Goal: Communication & Community: Participate in discussion

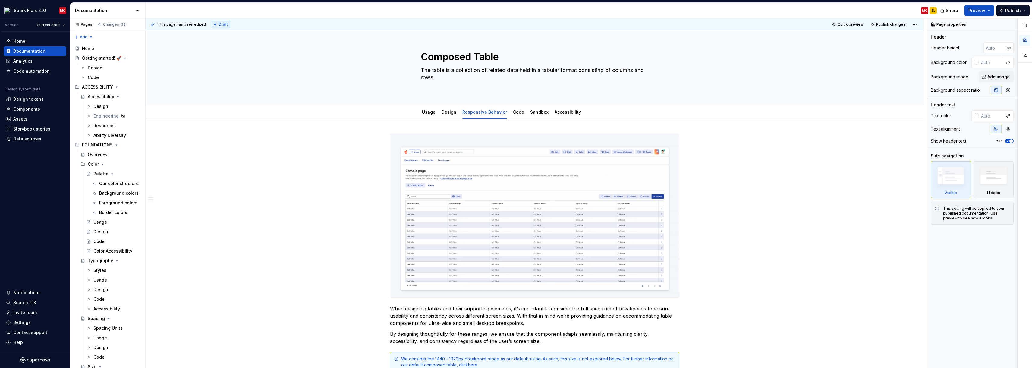
drag, startPoint x: 1026, startPoint y: 25, endPoint x: 941, endPoint y: 120, distance: 127.9
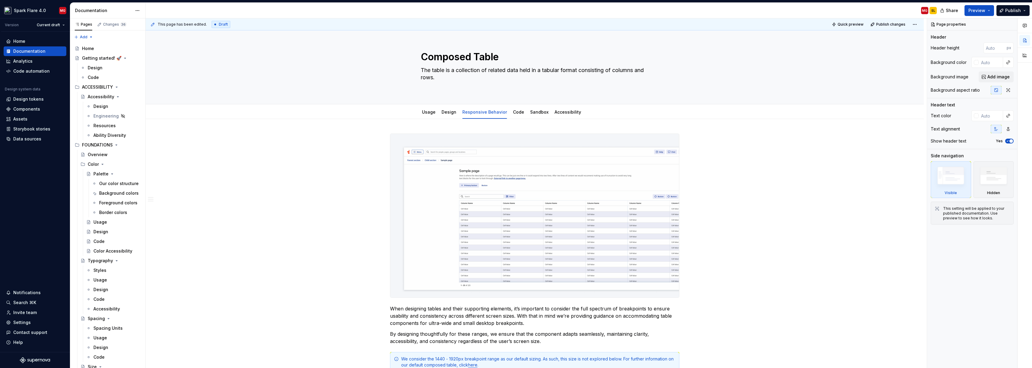
click at [794, 25] on icon "button" at bounding box center [1024, 25] width 5 height 5
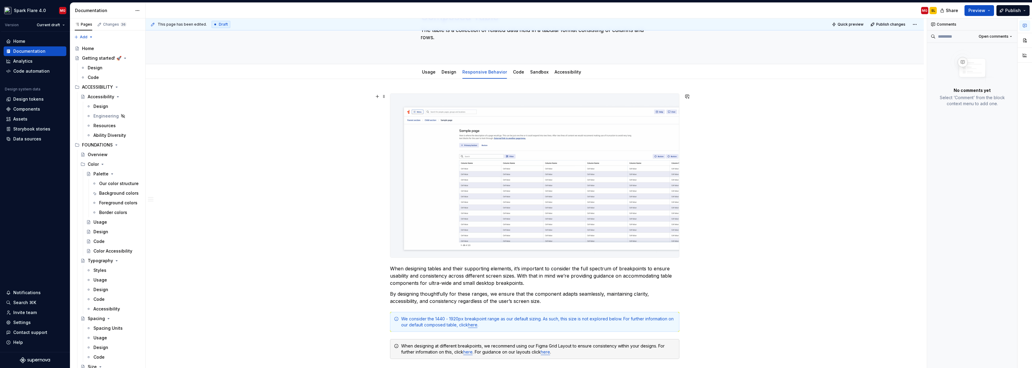
scroll to position [42, 0]
type textarea "*"
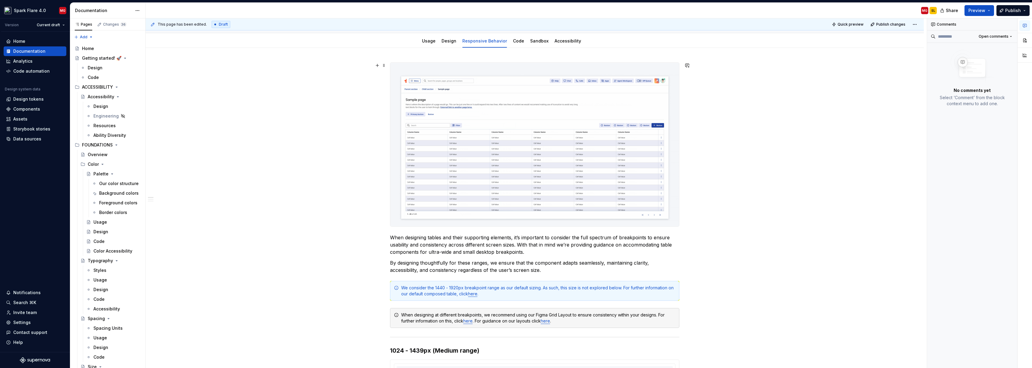
scroll to position [84, 0]
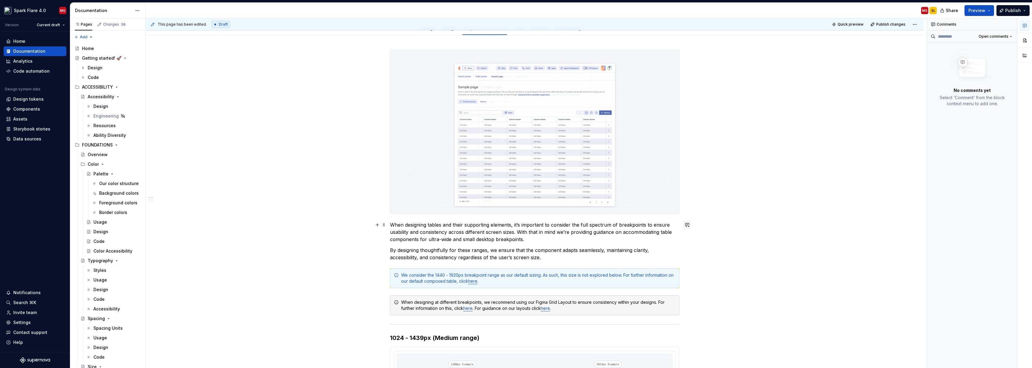
click at [688, 225] on button "button" at bounding box center [687, 225] width 8 height 8
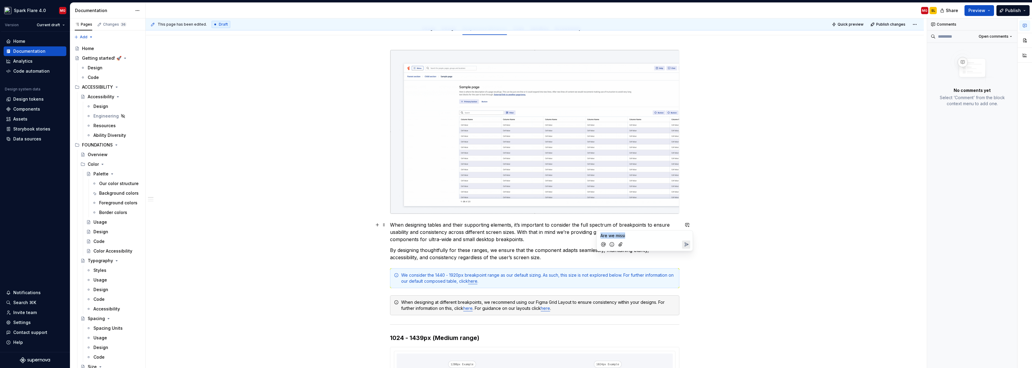
drag, startPoint x: 614, startPoint y: 238, endPoint x: 601, endPoint y: 238, distance: 13.3
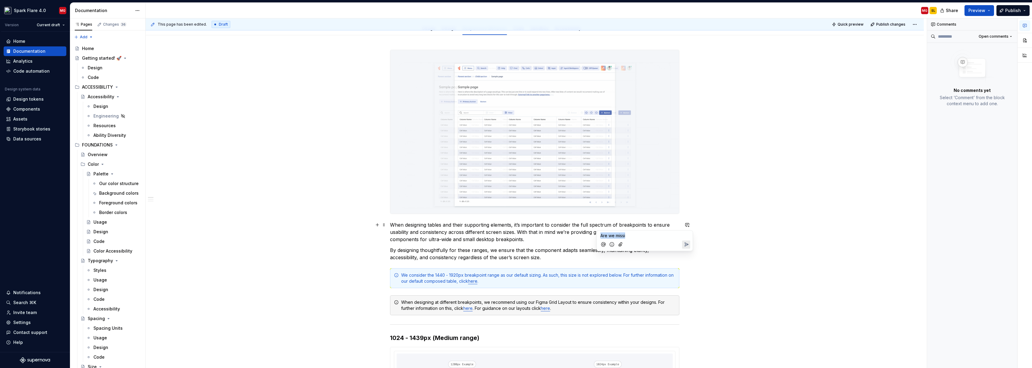
click at [601, 238] on p "Are we missi" at bounding box center [644, 235] width 89 height 6
click at [613, 229] on span "[PERSON_NAME]" at bounding box center [621, 228] width 34 height 6
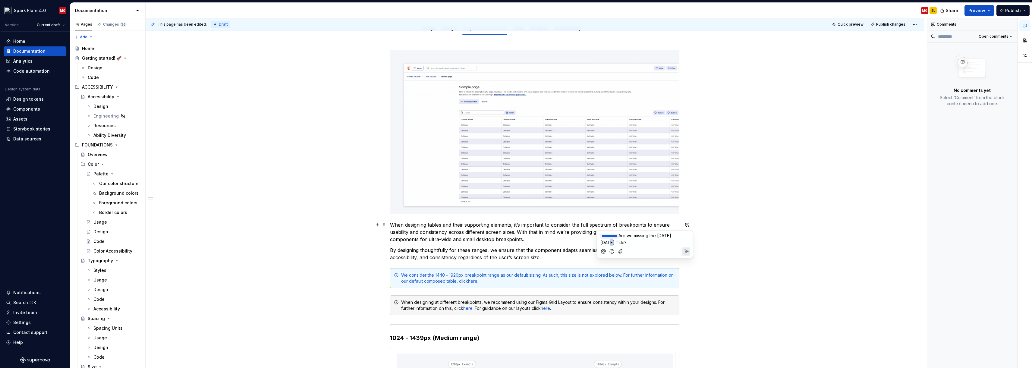
click at [612, 241] on span "Are we missing the [DATE] - [DATE] Title?" at bounding box center [637, 239] width 75 height 12
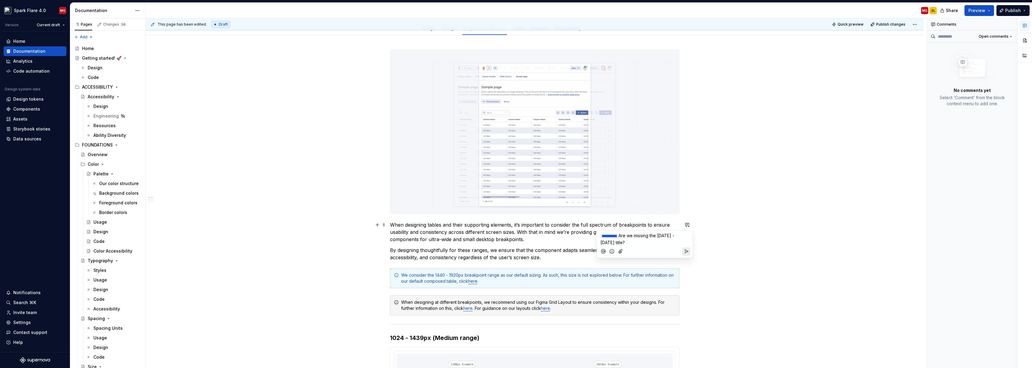
click at [629, 242] on p "﻿ * ********* ﻿ Are we missing the [DATE] - [DATE] title?" at bounding box center [644, 238] width 89 height 13
click at [611, 241] on span "Are we missing the [DATE] - [DATE] title?" at bounding box center [637, 239] width 75 height 12
click at [685, 251] on icon "Send" at bounding box center [687, 252] width 4 height 4
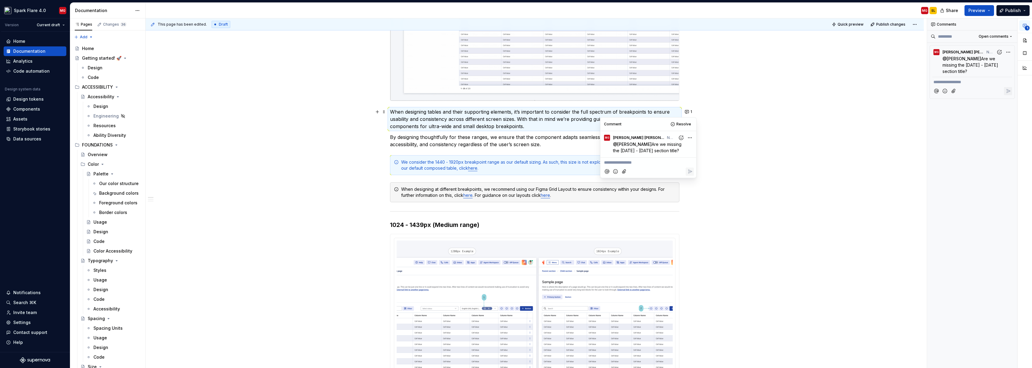
scroll to position [151, 0]
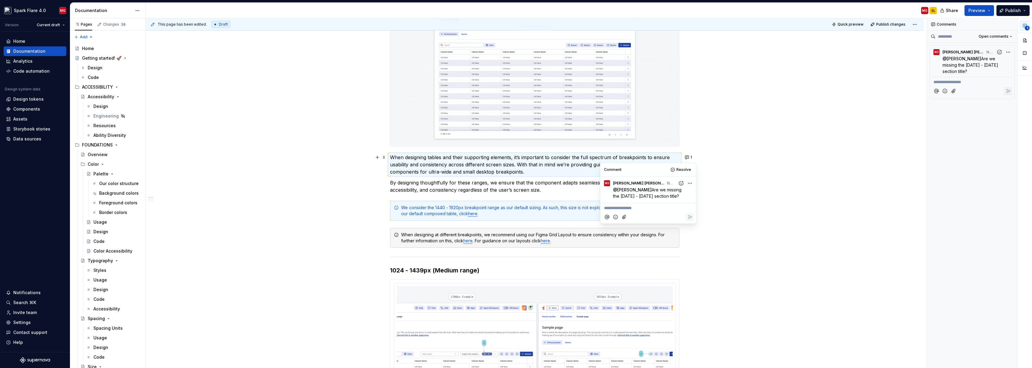
click at [686, 184] on html "Spark Flare 4.0 MG Version Current draft Home Documentation Analytics Code auto…" at bounding box center [516, 184] width 1032 height 368
click at [676, 194] on span "Edit comment" at bounding box center [670, 194] width 28 height 6
click at [661, 194] on span "Are we missing the [DATE] - [DATE] section title?" at bounding box center [649, 193] width 72 height 12
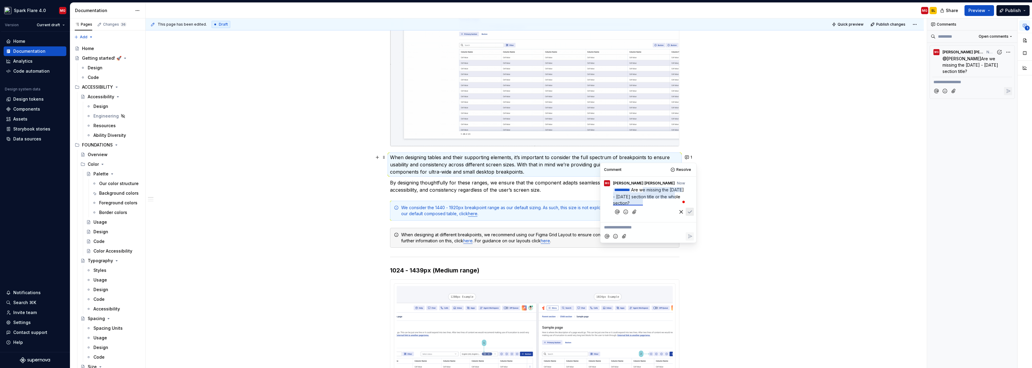
click at [634, 202] on span "Are we missing the [DATE] - [DATE] section title or the whole section?" at bounding box center [649, 196] width 72 height 18
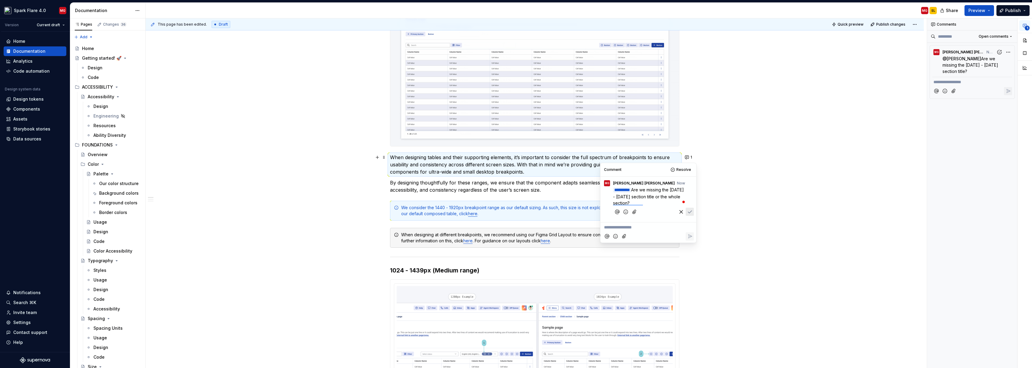
click at [689, 213] on icon "Save" at bounding box center [690, 212] width 6 height 6
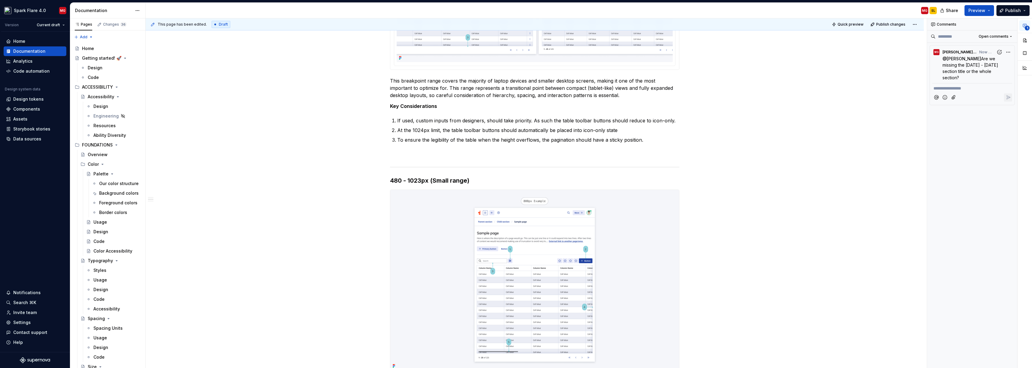
scroll to position [550, 0]
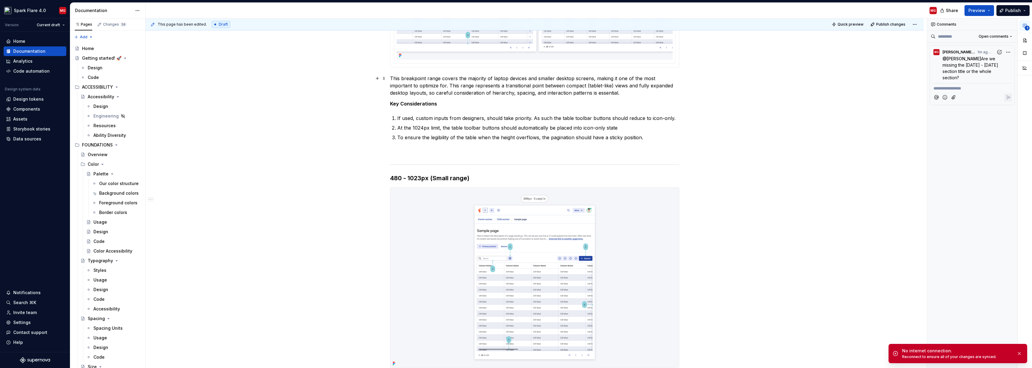
click at [745, 92] on div "When designing tables and their supporting elements, it’s important to consider…" at bounding box center [535, 250] width 778 height 1363
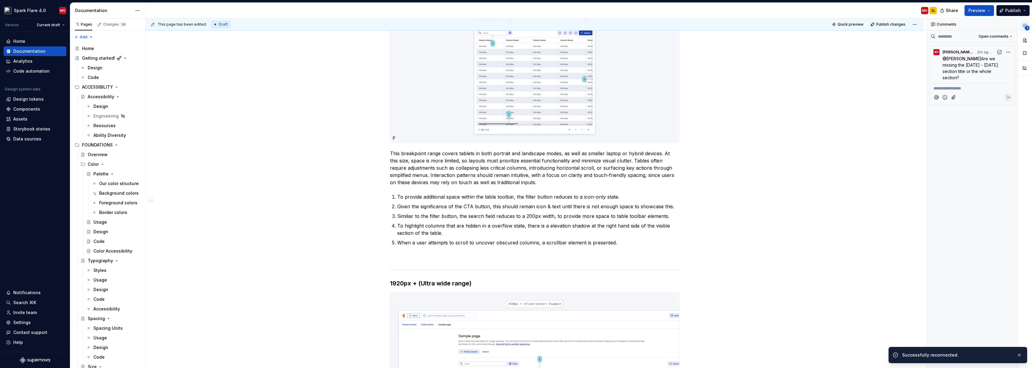
scroll to position [776, 0]
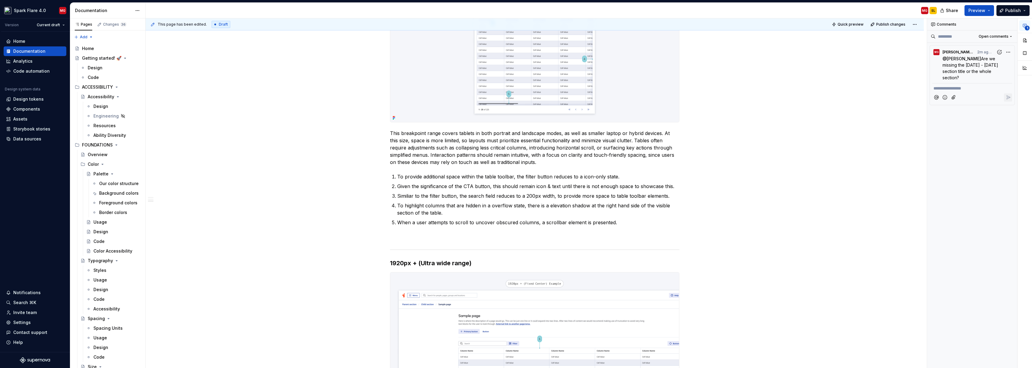
type textarea "*"
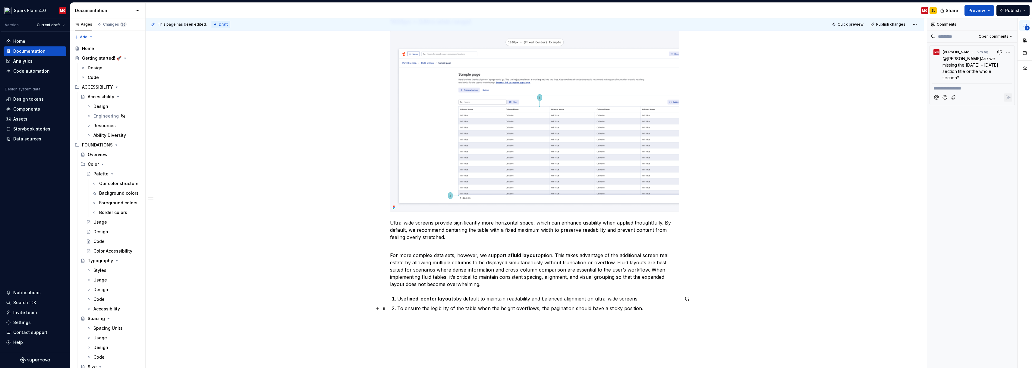
scroll to position [1038, 0]
drag, startPoint x: 400, startPoint y: 298, endPoint x: 457, endPoint y: 297, distance: 56.4
click at [457, 297] on p "Use fixed-center layouts by default to maintain readability and balanced alignm…" at bounding box center [538, 297] width 282 height 7
click at [689, 297] on button "button" at bounding box center [687, 298] width 8 height 8
click at [626, 294] on span "[PERSON_NAME]" at bounding box center [621, 292] width 34 height 6
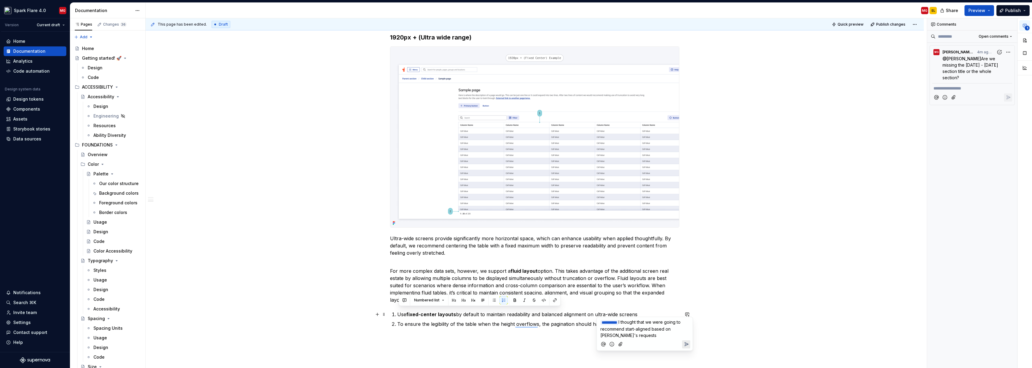
scroll to position [1031, 0]
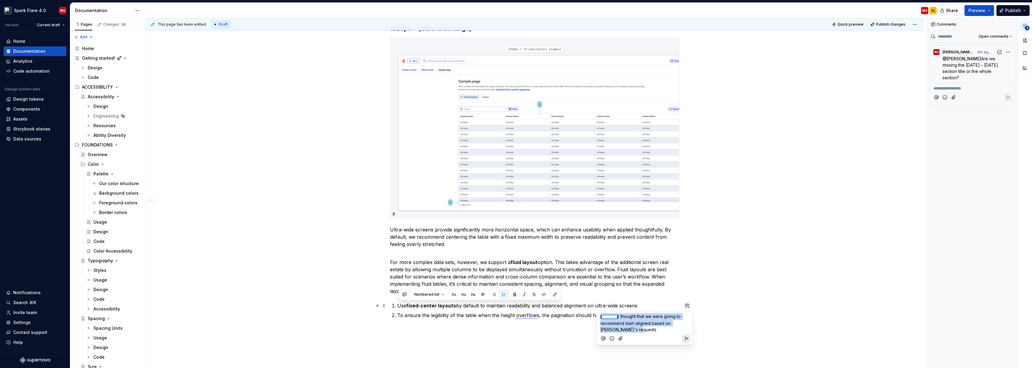
drag, startPoint x: 637, startPoint y: 327, endPoint x: 599, endPoint y: 316, distance: 40.4
click at [597, 316] on div "﻿ * ********* ﻿ I thought that we were going to recommend start-aligned based o…" at bounding box center [644, 328] width 96 height 34
drag, startPoint x: 704, startPoint y: 331, endPoint x: 713, endPoint y: 325, distance: 10.2
click at [705, 331] on div "This page has been edited. Draft Quick preview Publish changes Composed Table T…" at bounding box center [536, 193] width 781 height 350
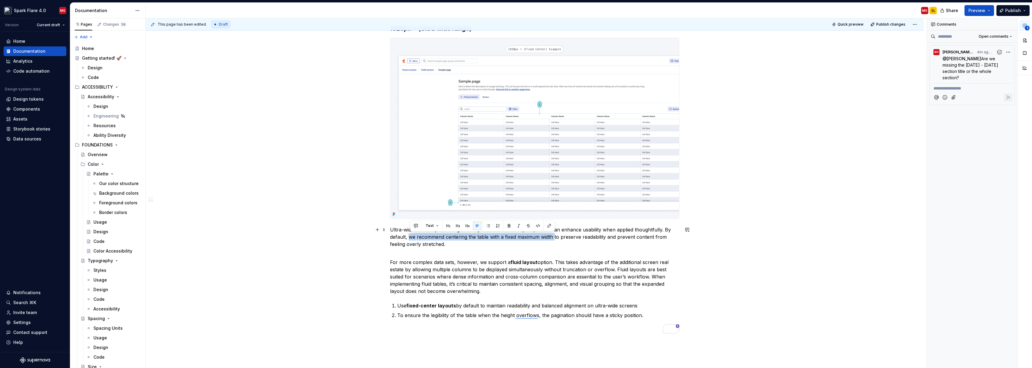
drag, startPoint x: 410, startPoint y: 237, endPoint x: 555, endPoint y: 237, distance: 145.0
click at [555, 237] on p "Ultra-wide screens provide significantly more horizontal space, which can enhan…" at bounding box center [534, 237] width 289 height 22
click at [794, 25] on icon at bounding box center [933, 24] width 5 height 5
click at [794, 24] on icon at bounding box center [933, 24] width 5 height 5
click at [502, 253] on p "For more complex data sets, however, we support a fluid layout option. This tak…" at bounding box center [534, 272] width 289 height 43
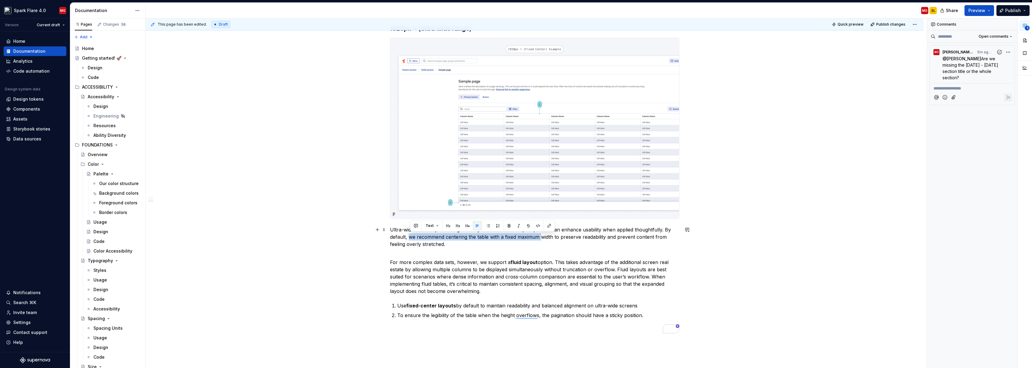
drag, startPoint x: 411, startPoint y: 236, endPoint x: 542, endPoint y: 237, distance: 131.1
click at [541, 237] on p "Ultra-wide screens provide significantly more horizontal space, which can enhan…" at bounding box center [534, 237] width 289 height 22
click at [794, 26] on icon "button" at bounding box center [1024, 25] width 5 height 5
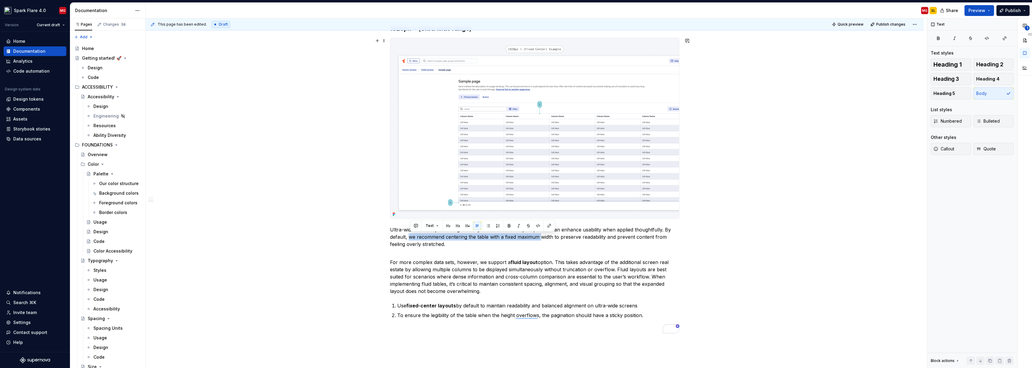
drag, startPoint x: 470, startPoint y: 241, endPoint x: 474, endPoint y: 238, distance: 5.1
click at [470, 241] on p "Ultra-wide screens provide significantly more horizontal space, which can enhan…" at bounding box center [534, 237] width 289 height 22
drag, startPoint x: 485, startPoint y: 237, endPoint x: 522, endPoint y: 236, distance: 36.5
click at [486, 237] on p "Ultra-wide screens provide significantly more horizontal space, which can enhan…" at bounding box center [534, 237] width 289 height 22
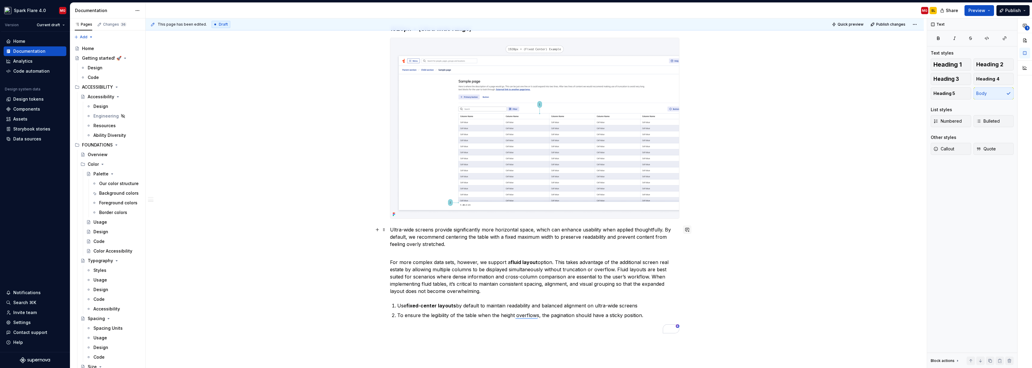
click at [689, 229] on button "button" at bounding box center [687, 229] width 8 height 8
type textarea "*"
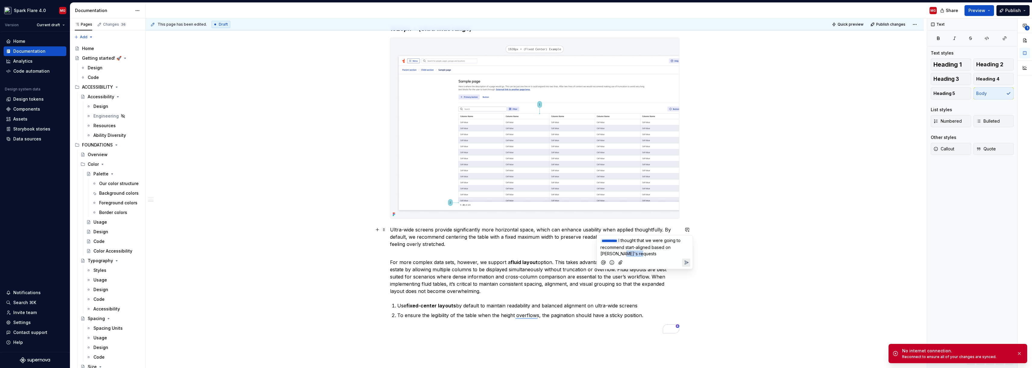
drag, startPoint x: 637, startPoint y: 254, endPoint x: 645, endPoint y: 257, distance: 8.5
click at [620, 253] on p "﻿ * ********* ﻿ I thought that we were going to recommend start-aligned based o…" at bounding box center [644, 247] width 89 height 20
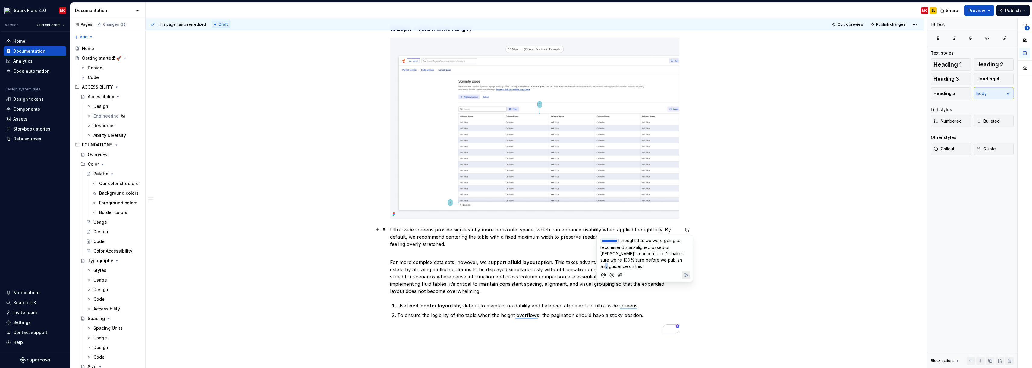
click at [677, 259] on span "I thought that we were going to recommend start-aligned based on [PERSON_NAME]'…" at bounding box center [642, 253] width 84 height 31
click at [686, 277] on icon "Send" at bounding box center [686, 275] width 6 height 6
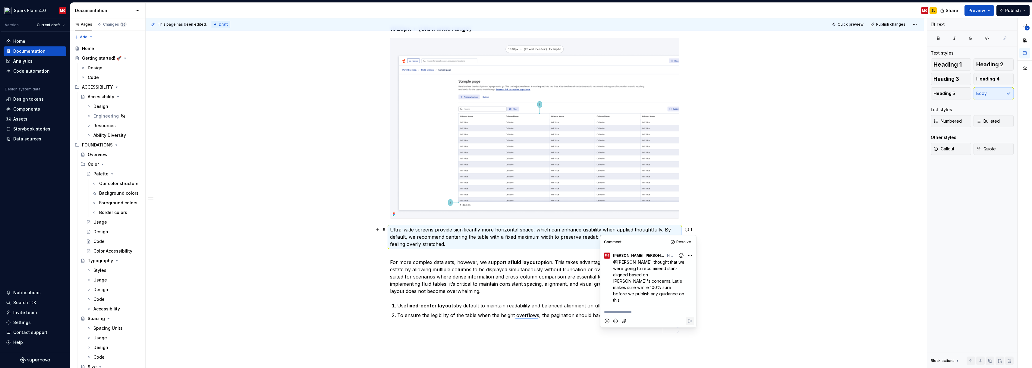
click at [30, 266] on div "Home Documentation Analytics Code automation Design system data Design tokens C…" at bounding box center [35, 192] width 70 height 320
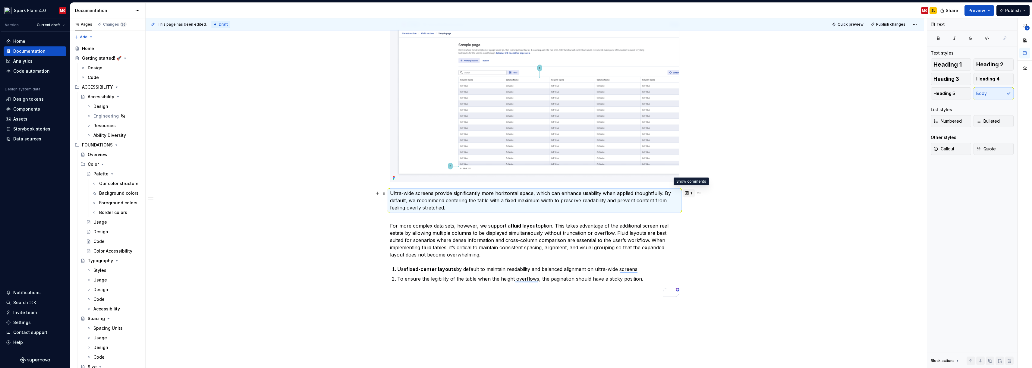
click at [689, 194] on button "1" at bounding box center [689, 193] width 12 height 8
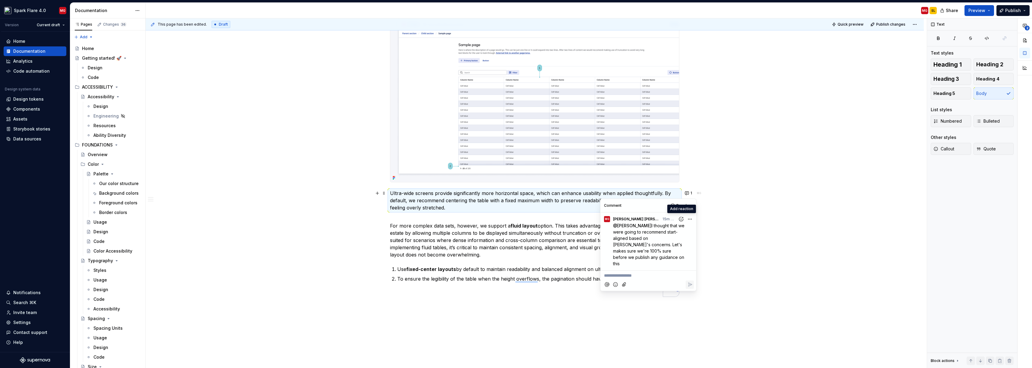
type textarea "*"
click at [667, 272] on p "**********" at bounding box center [648, 275] width 89 height 6
drag, startPoint x: 638, startPoint y: 261, endPoint x: 605, endPoint y: 261, distance: 33.5
click at [605, 272] on p "I s" at bounding box center [648, 275] width 89 height 6
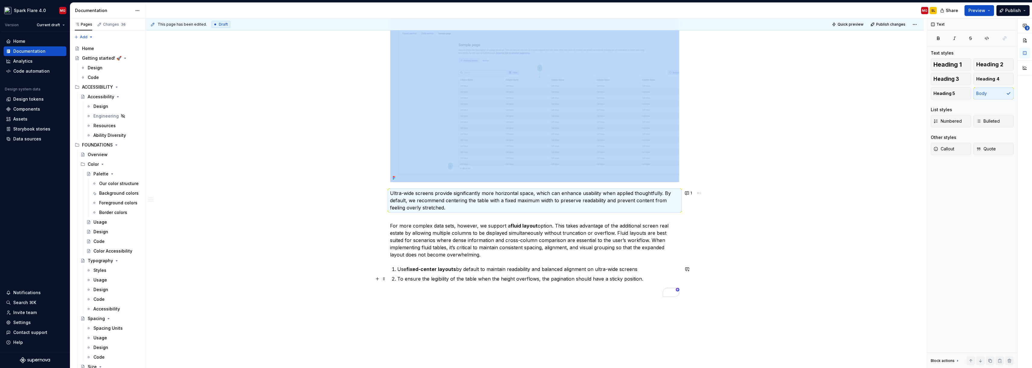
click at [530, 279] on p "To ensure the legibility of the table when the height overflows, the pagination…" at bounding box center [538, 278] width 282 height 7
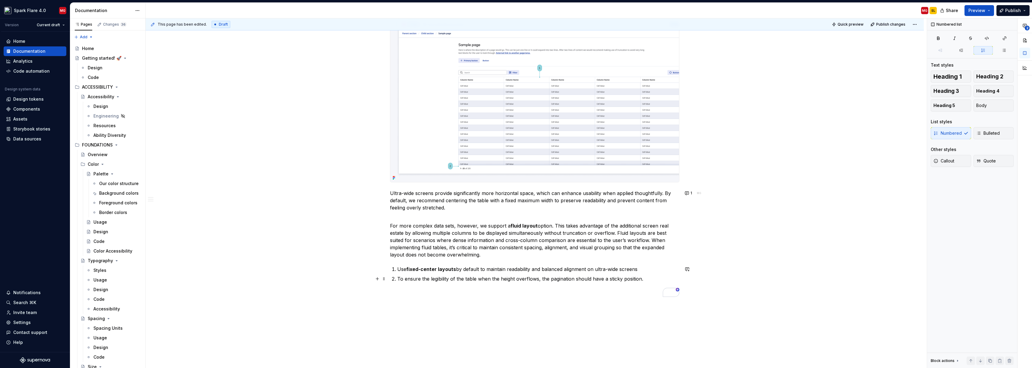
click at [535, 279] on p "To ensure the legibility of the table when the height overflows, the pagination…" at bounding box center [538, 278] width 282 height 7
click at [645, 313] on div "This page has been edited. Draft Quick preview Publish changes Composed Table T…" at bounding box center [536, 193] width 781 height 350
click at [523, 279] on p "To ensure the legibility of the table when the height overflows, the pagination…" at bounding box center [538, 278] width 282 height 7
drag, startPoint x: 539, startPoint y: 278, endPoint x: 527, endPoint y: 281, distance: 11.8
click at [526, 278] on p "To ensure the legibility of the table when the height overflows, the pagination…" at bounding box center [538, 278] width 282 height 7
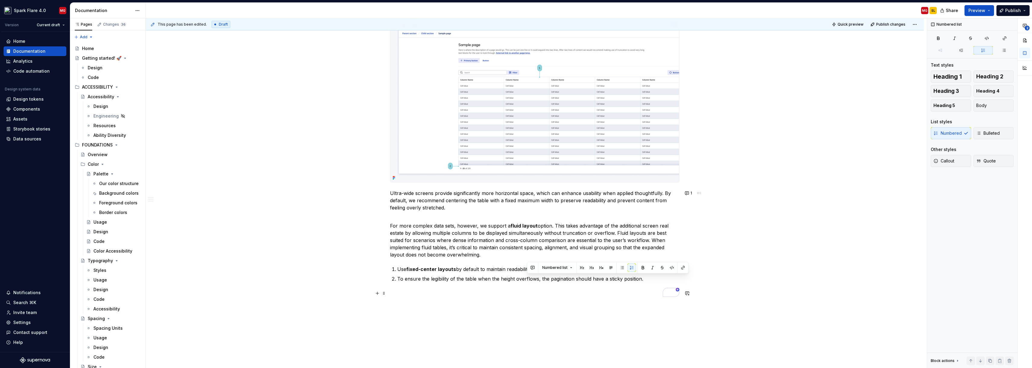
click at [532, 290] on p "To enrich screen reader interactions, please activate Accessibility in Grammarl…" at bounding box center [534, 293] width 289 height 7
click at [730, 277] on div "This page has been edited. Draft Quick preview Publish changes Composed Table T…" at bounding box center [536, 193] width 781 height 350
click at [691, 193] on button "1" at bounding box center [689, 193] width 12 height 8
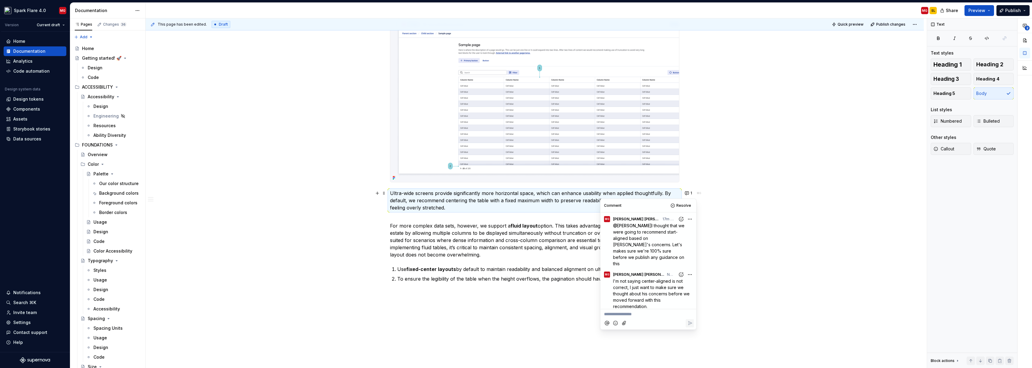
click at [175, 10] on div "MG SL" at bounding box center [544, 11] width 796 height 16
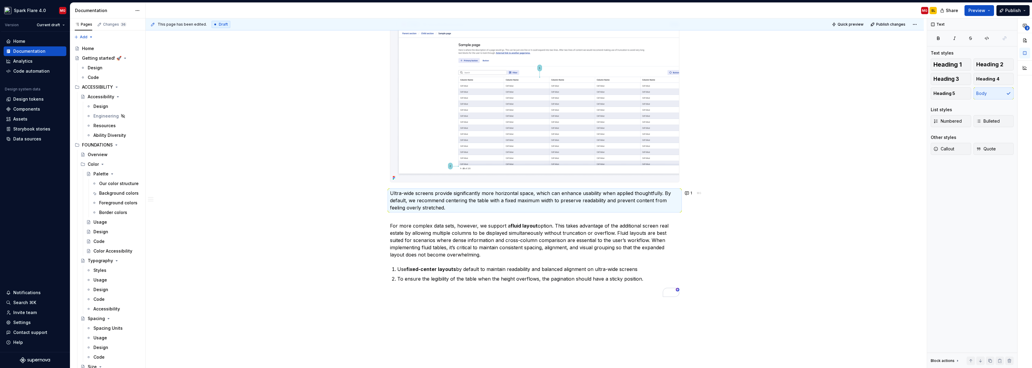
type textarea "*"
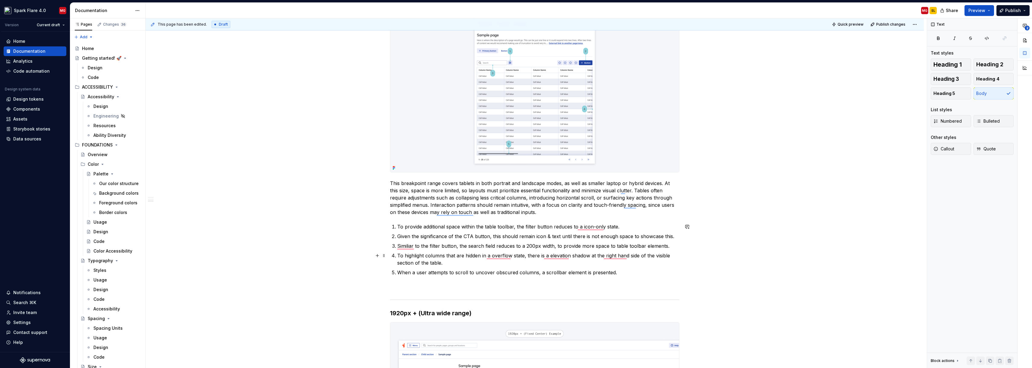
scroll to position [0, 0]
